Goal: Use online tool/utility: Use online tool/utility

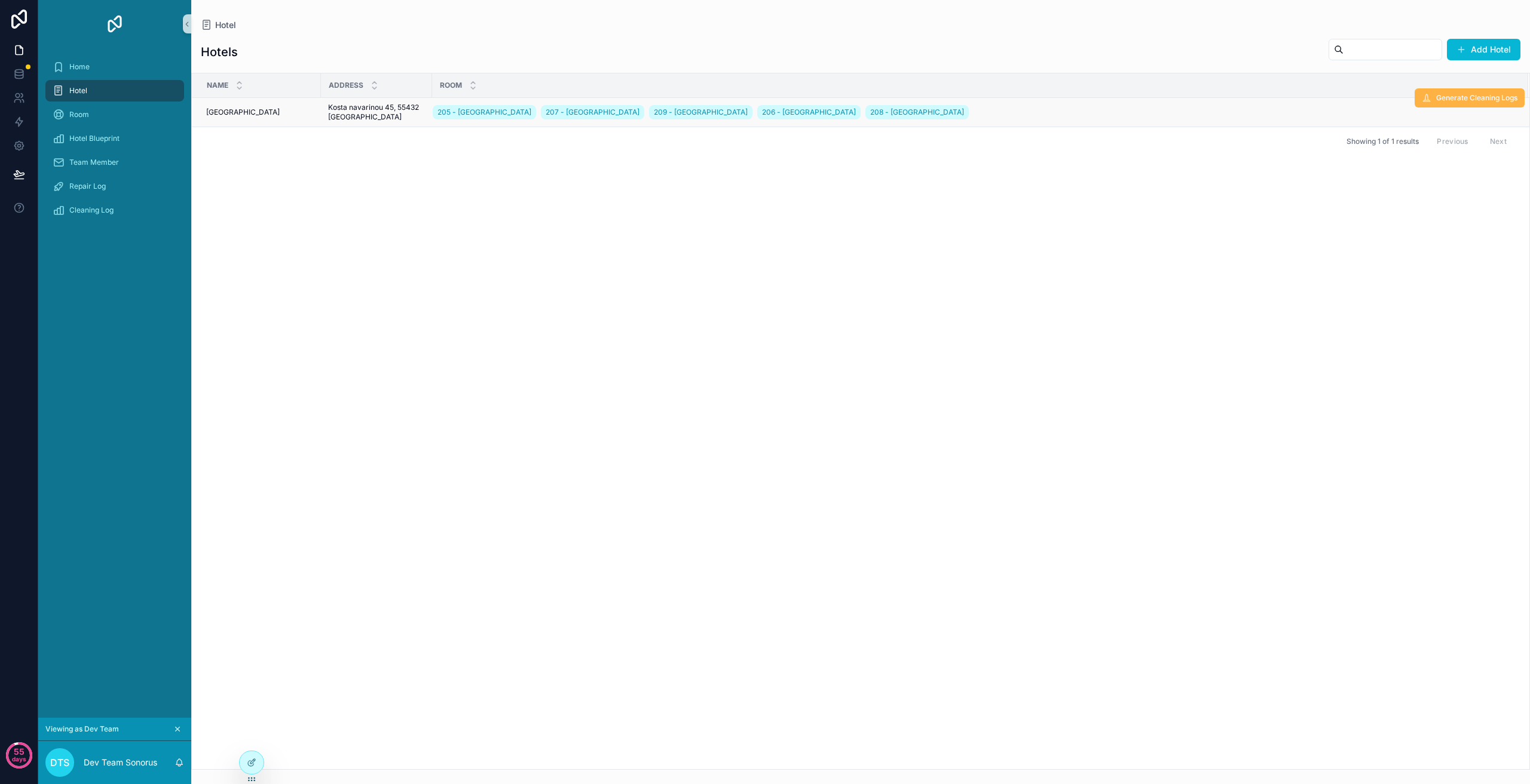
click at [1477, 104] on button "Generate Cleaning Logs" at bounding box center [1469, 97] width 110 height 19
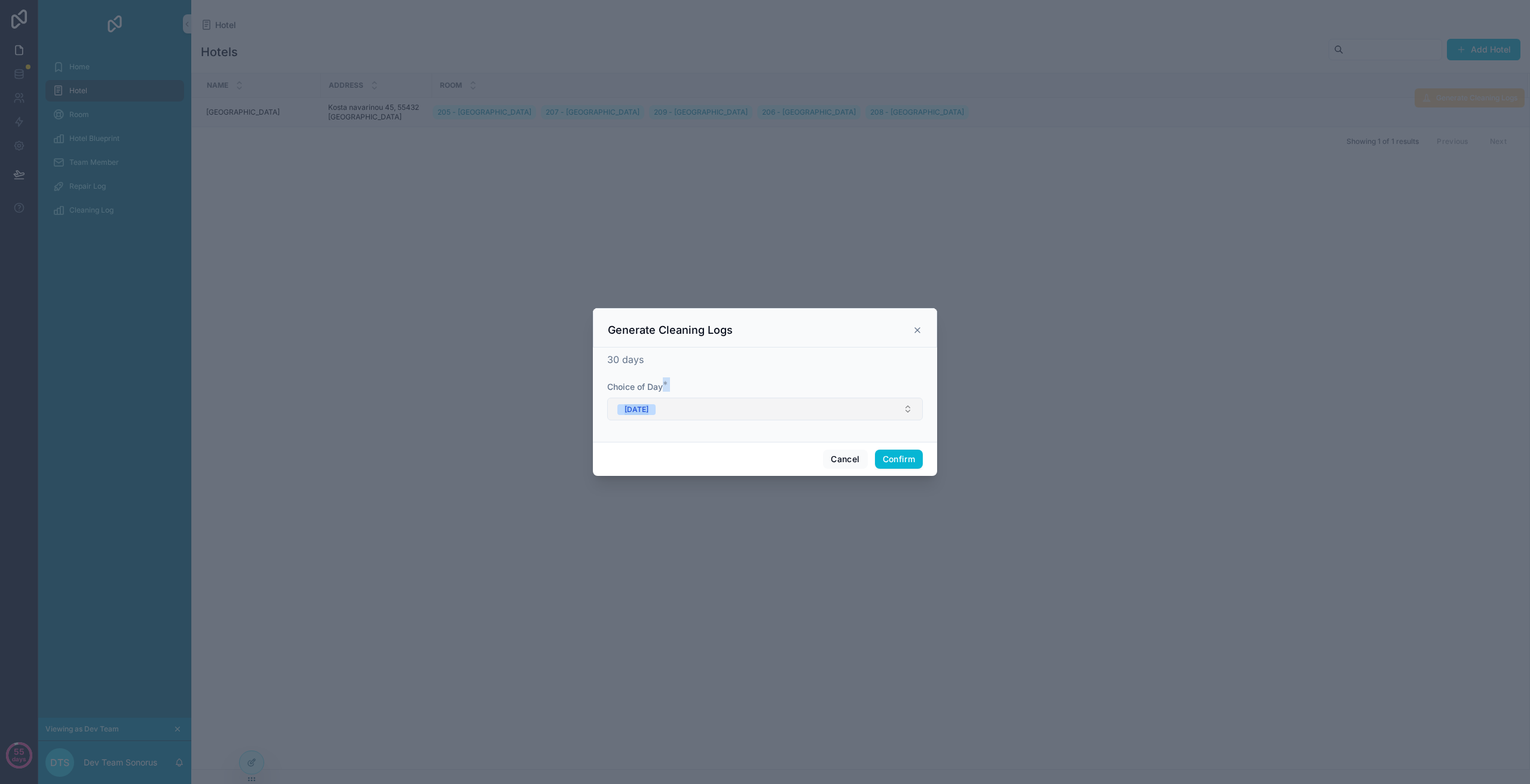
drag, startPoint x: 741, startPoint y: 397, endPoint x: 738, endPoint y: 404, distance: 7.6
click at [741, 399] on div "Choice of Day * [DATE]" at bounding box center [765, 400] width 316 height 39
click at [738, 406] on button "[DATE]" at bounding box center [765, 409] width 316 height 23
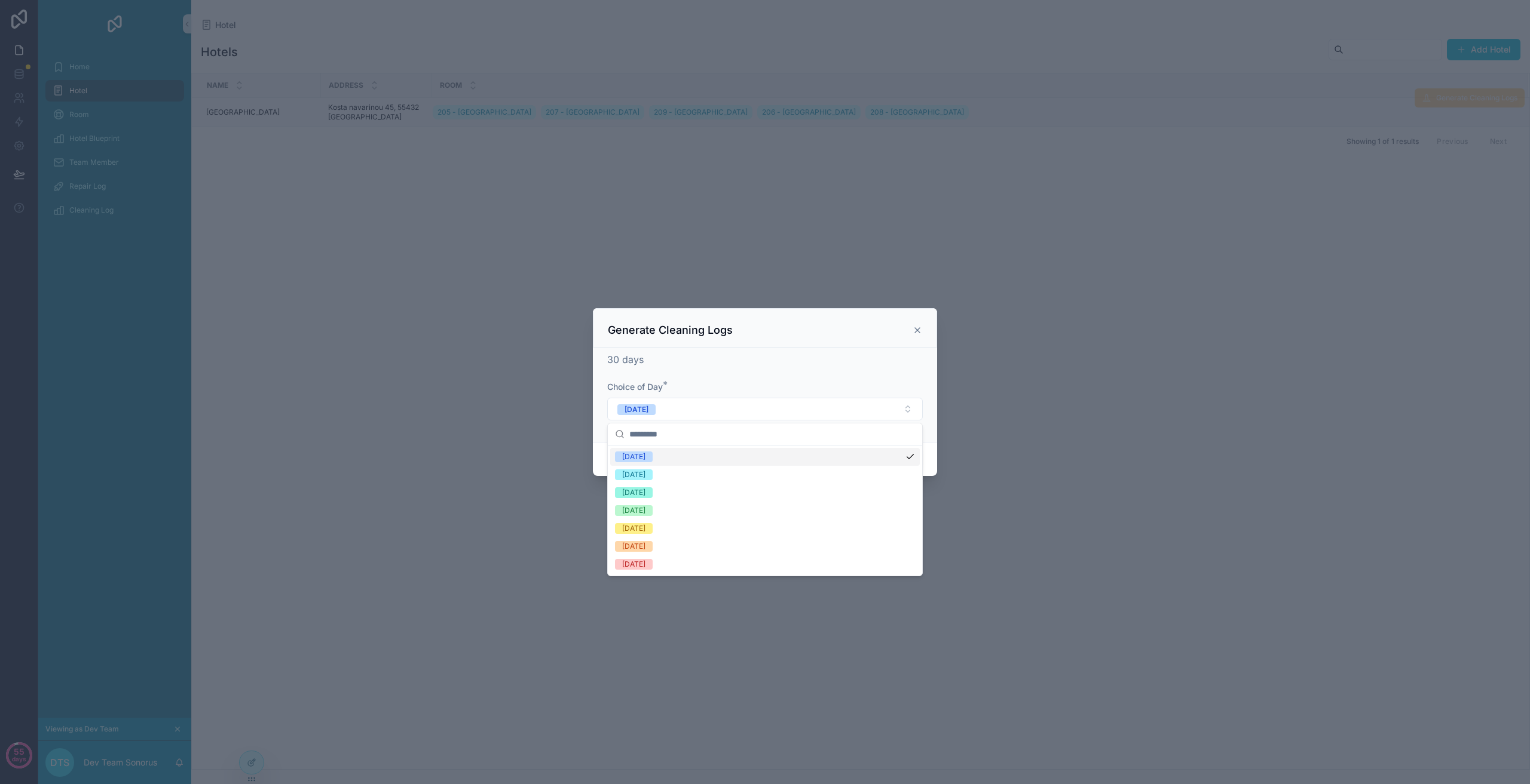
click at [911, 331] on div "Generate Cleaning Logs" at bounding box center [765, 330] width 314 height 15
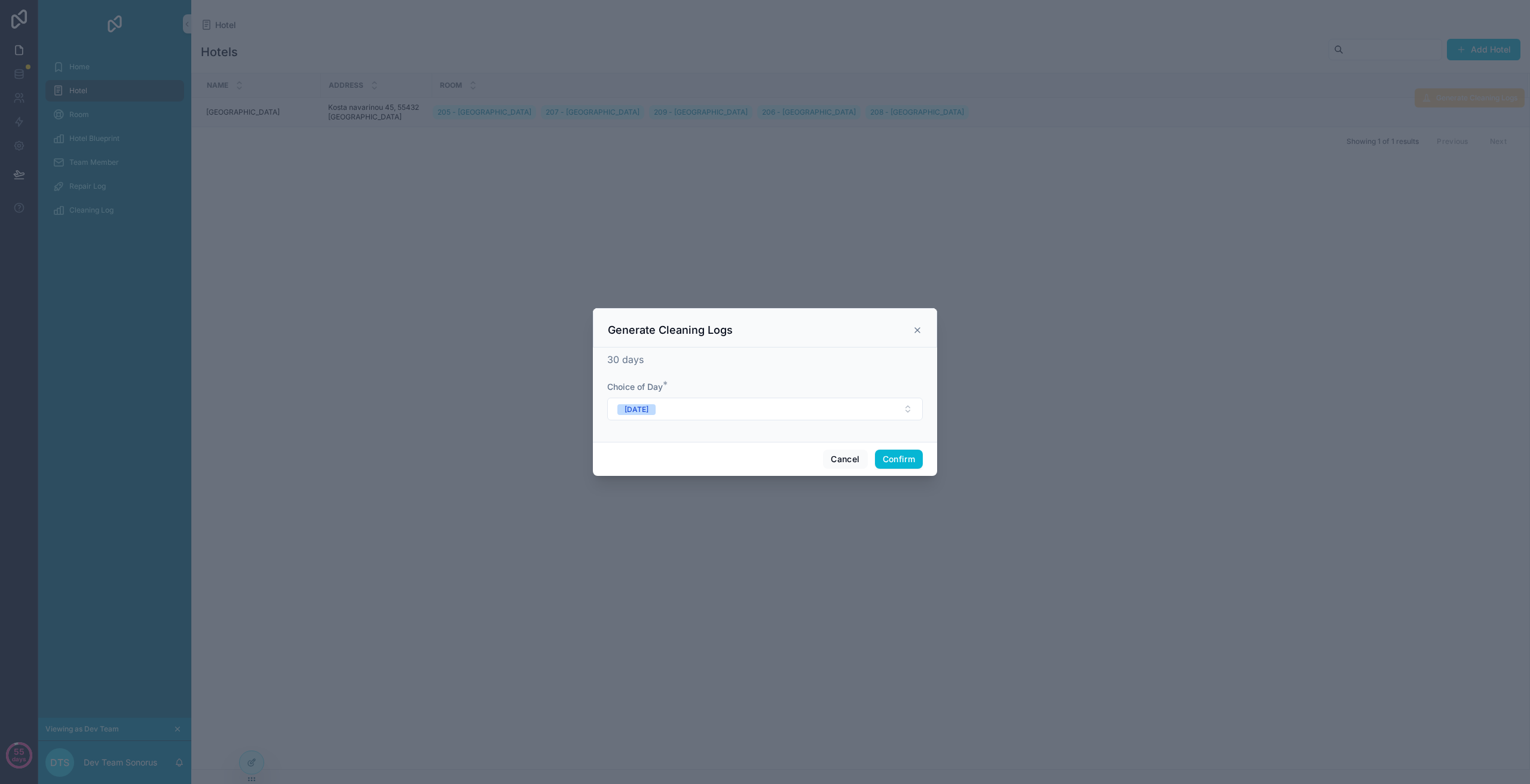
click at [916, 330] on icon at bounding box center [917, 330] width 9 height 9
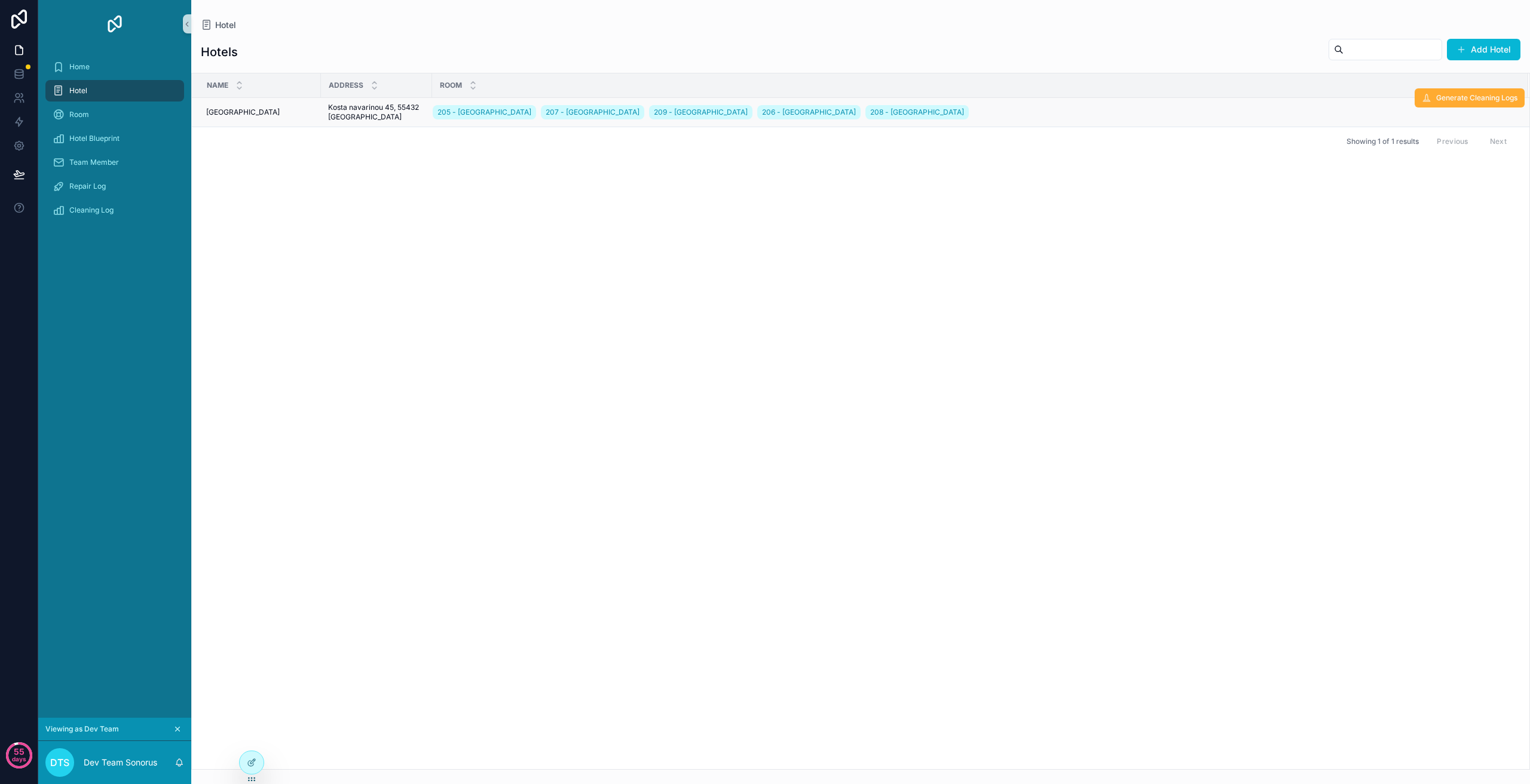
drag, startPoint x: 624, startPoint y: 609, endPoint x: 608, endPoint y: 582, distance: 31.4
click at [624, 607] on div "Name Address Room [GEOGRAPHIC_DATA] 205 - [GEOGRAPHIC_DATA] 207 - [GEOGRAPHIC_D…" at bounding box center [861, 421] width 1337 height 696
click at [1479, 95] on span "Generate Cleaning Logs" at bounding box center [1477, 98] width 81 height 9
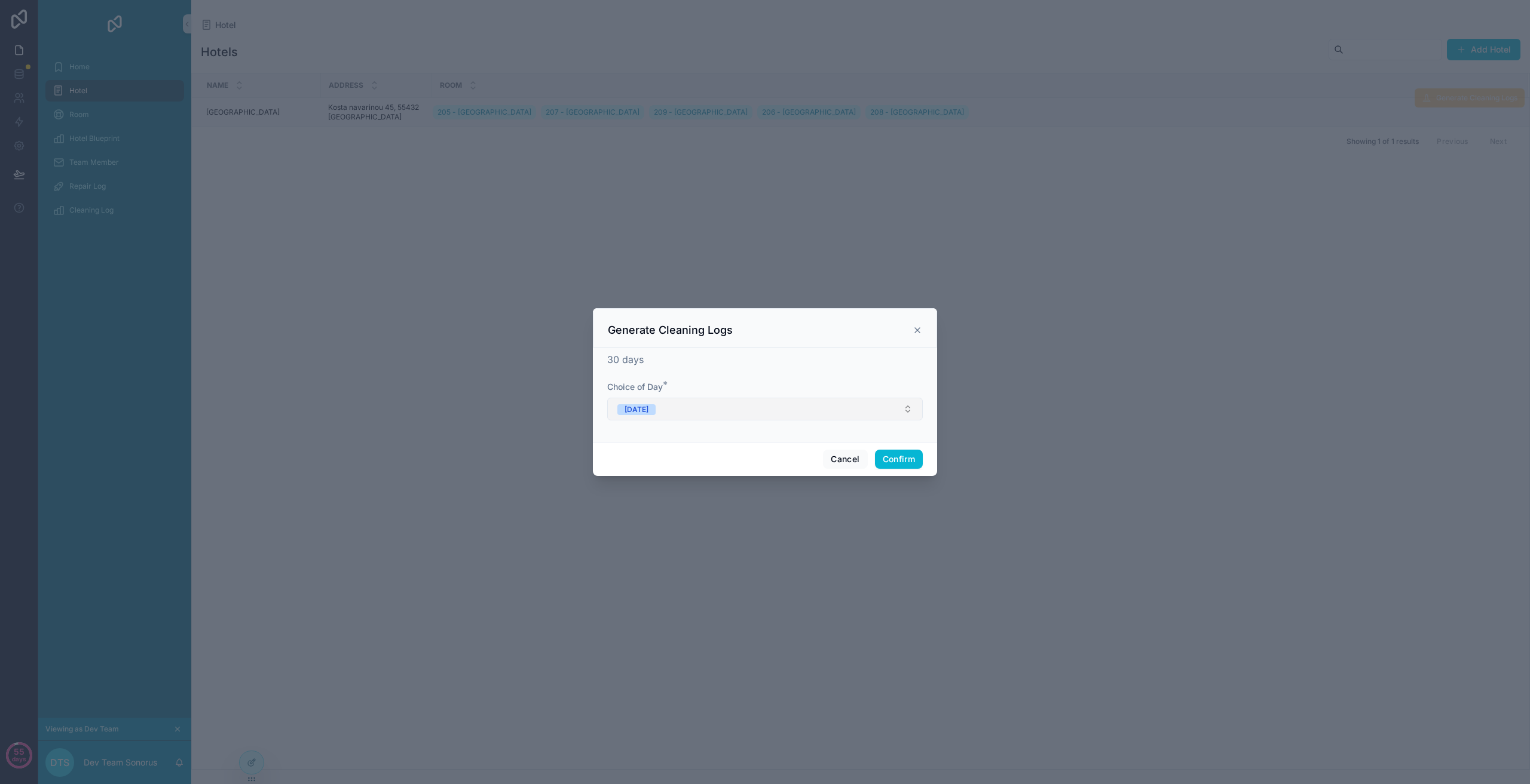
click at [660, 413] on button "[DATE]" at bounding box center [765, 409] width 316 height 23
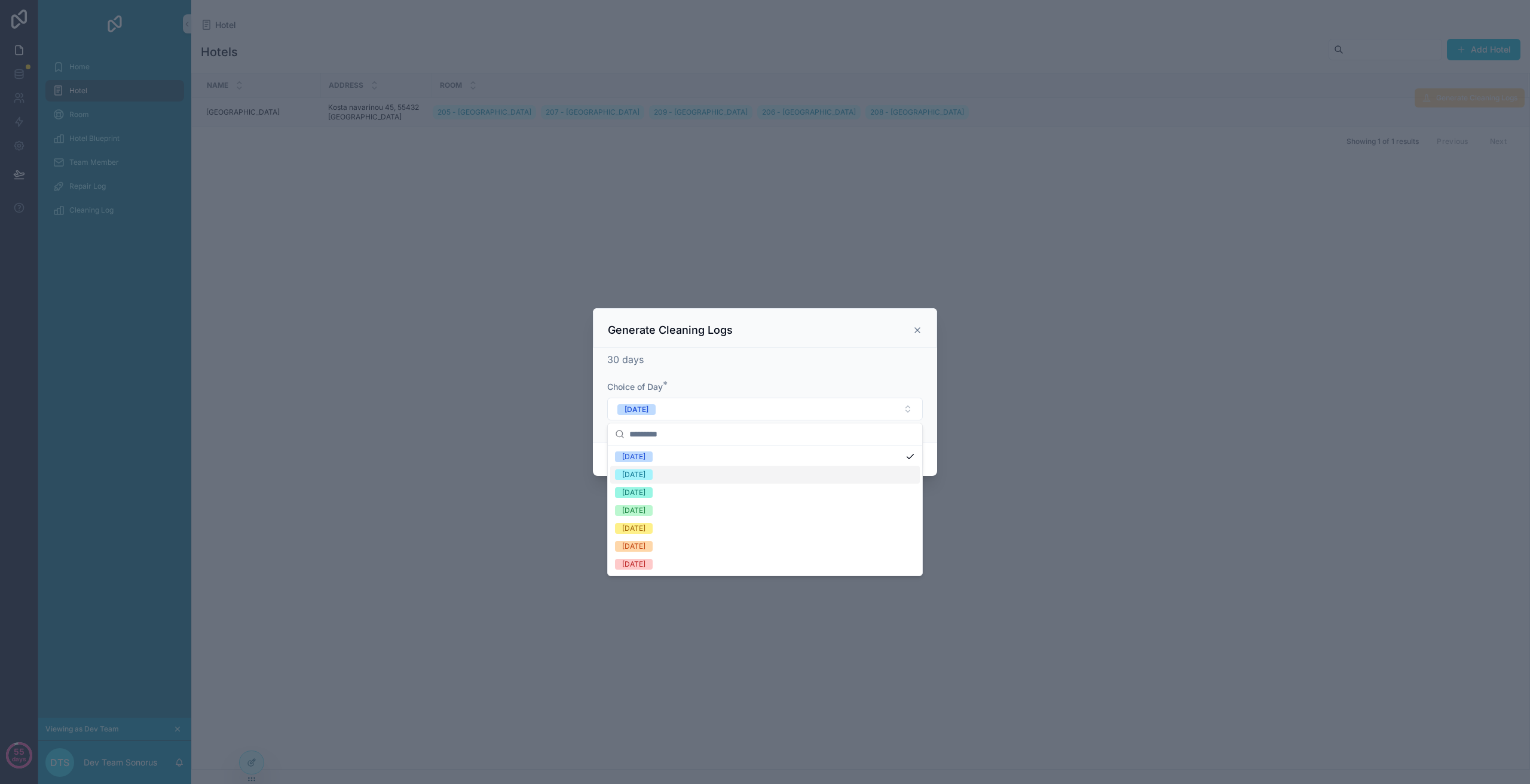
click at [917, 331] on icon at bounding box center [917, 330] width 5 height 5
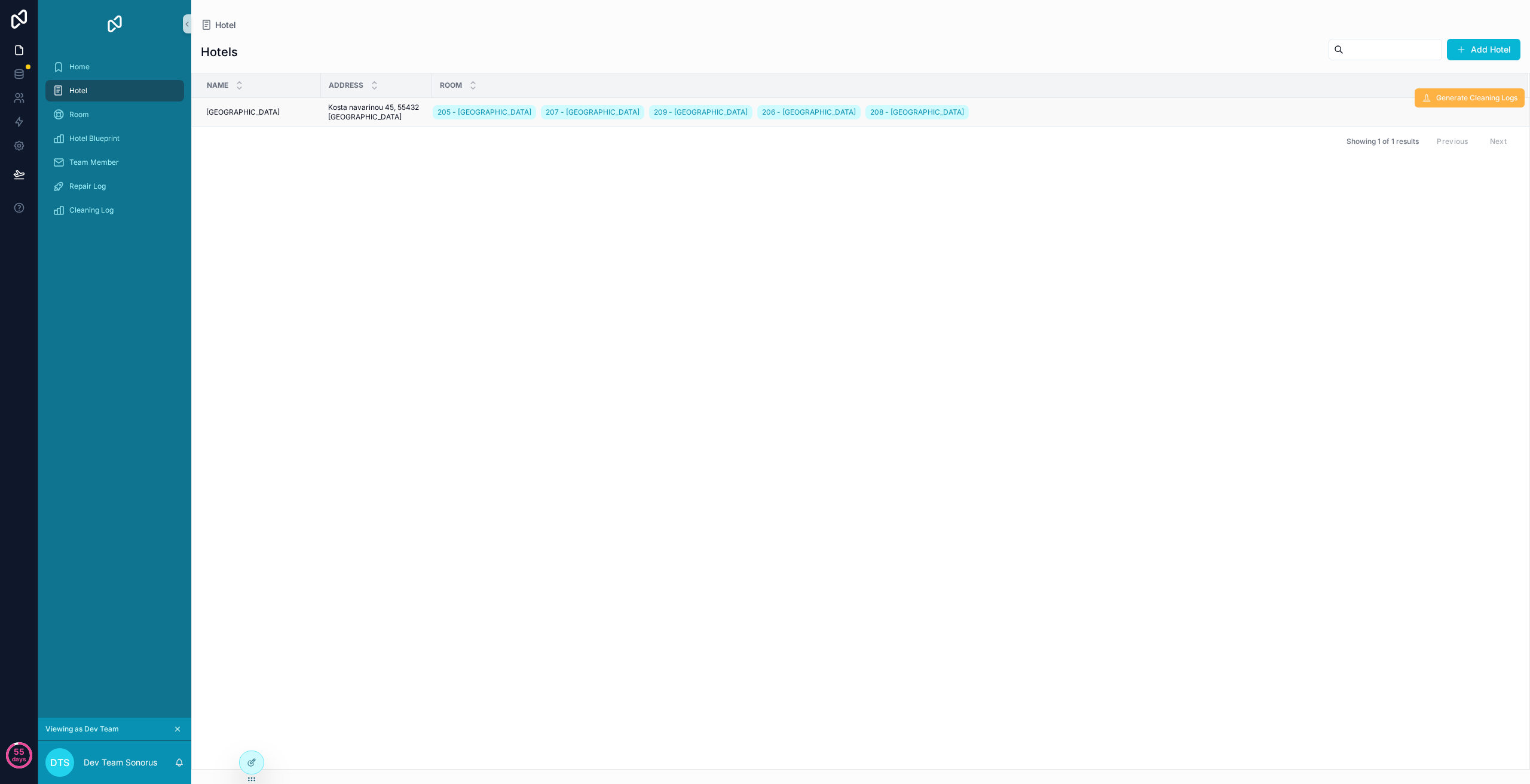
click at [1475, 98] on span "Generate Cleaning Logs" at bounding box center [1477, 98] width 81 height 9
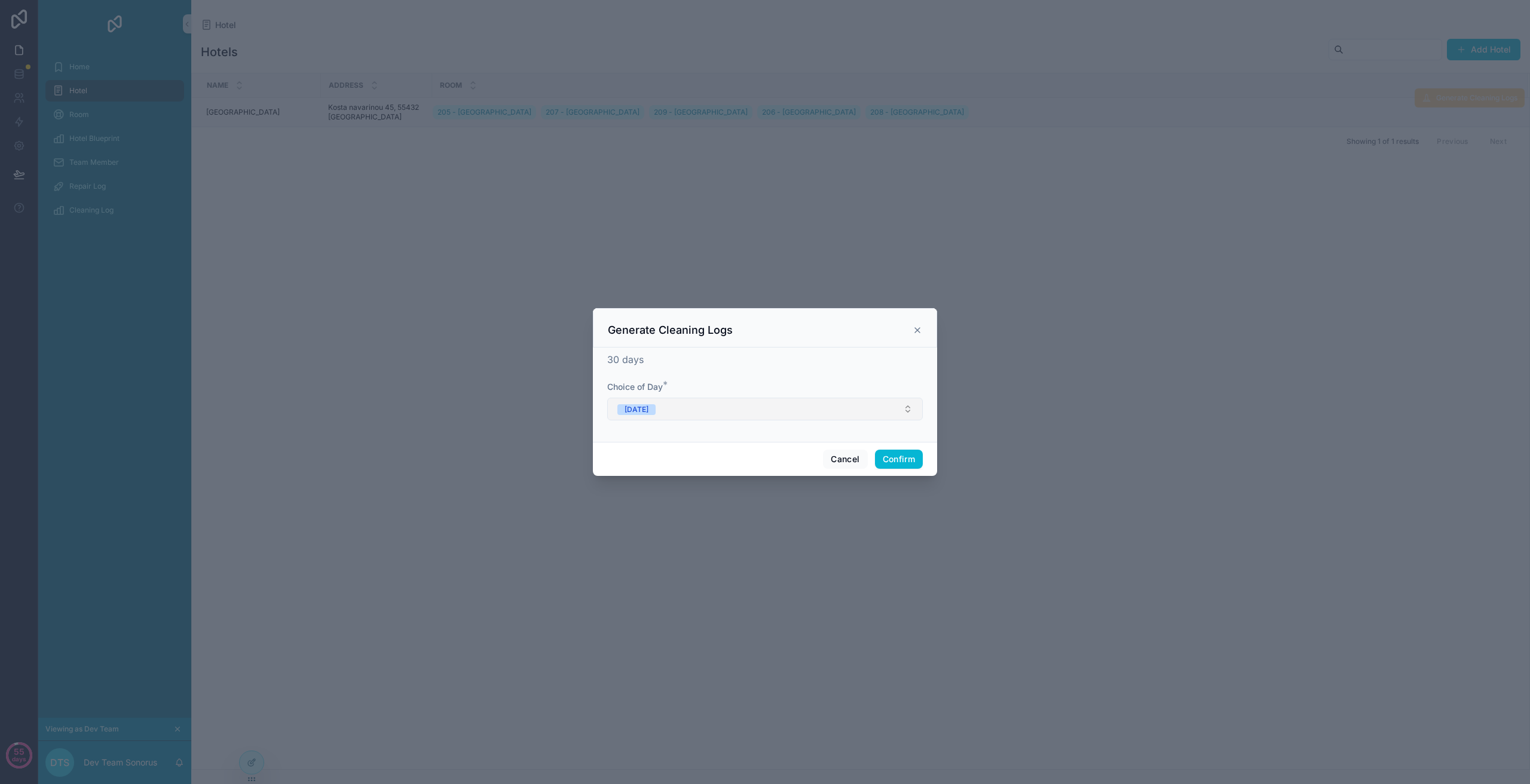
drag, startPoint x: 689, startPoint y: 410, endPoint x: 689, endPoint y: 420, distance: 10.0
click at [689, 409] on button "[DATE]" at bounding box center [765, 409] width 316 height 23
